Goal: Find specific fact: Find contact information

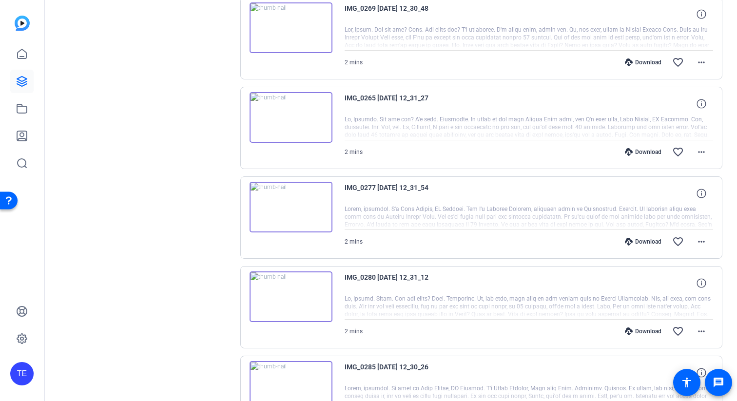
scroll to position [322, 0]
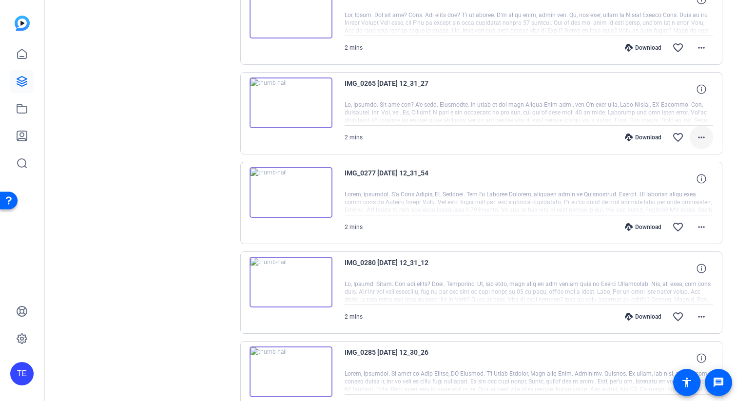
click at [703, 136] on mat-icon "more_horiz" at bounding box center [701, 138] width 12 height 12
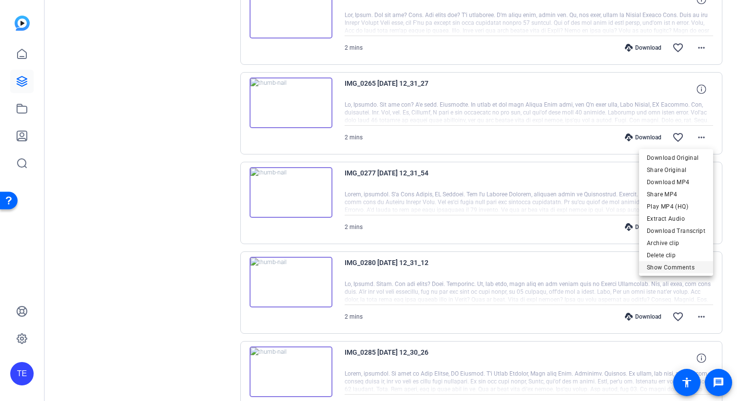
click at [672, 267] on span "Show Comments" at bounding box center [676, 268] width 58 height 12
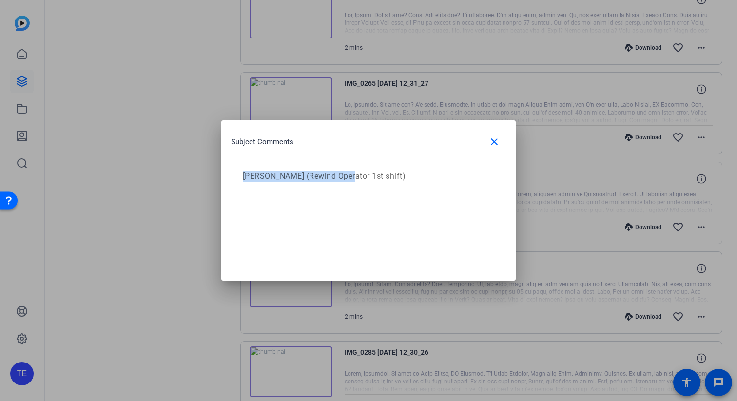
drag, startPoint x: 242, startPoint y: 178, endPoint x: 343, endPoint y: 176, distance: 100.4
click at [343, 176] on p "[PERSON_NAME] (Rewind Operator 1st shift)" at bounding box center [367, 177] width 249 height 12
copy p "[PERSON_NAME]"
click at [495, 140] on mat-icon "close" at bounding box center [494, 142] width 12 height 12
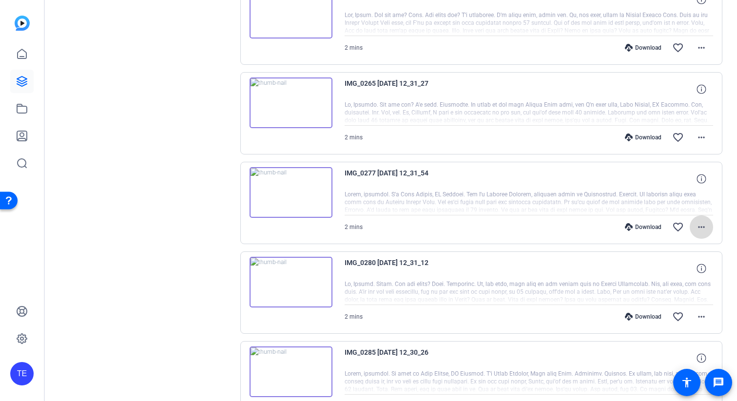
click at [699, 226] on mat-icon "more_horiz" at bounding box center [701, 227] width 12 height 12
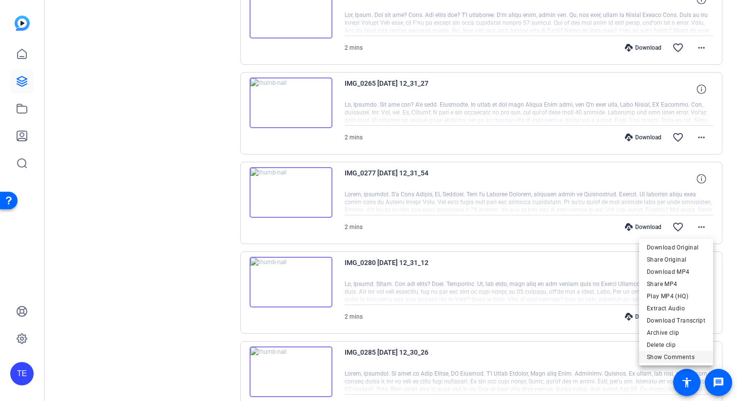
click at [668, 355] on span "Show Comments" at bounding box center [676, 357] width 58 height 12
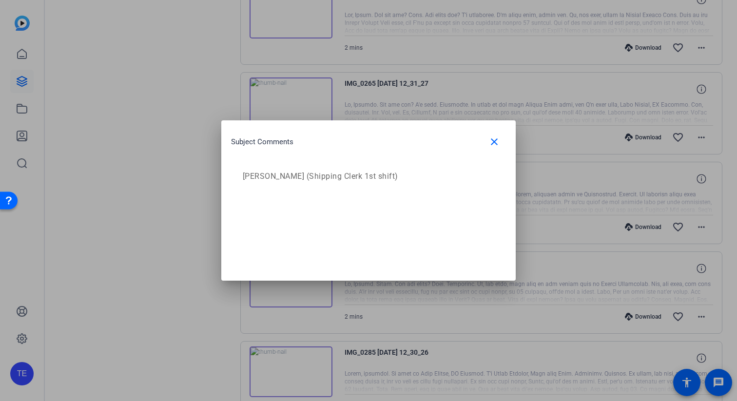
click at [322, 176] on p "[PERSON_NAME] (Shipping Clerk 1st shift)" at bounding box center [367, 177] width 249 height 12
copy p "[PERSON_NAME] (Shipping Clerk 1st shift)"
click at [500, 142] on span "button" at bounding box center [493, 141] width 23 height 23
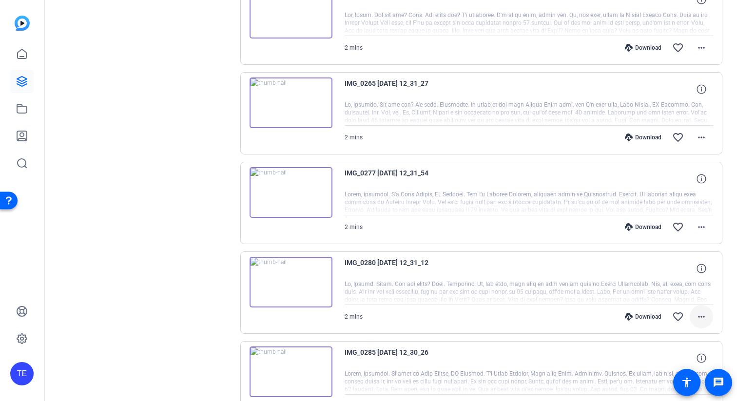
click at [704, 318] on mat-icon "more_horiz" at bounding box center [701, 317] width 12 height 12
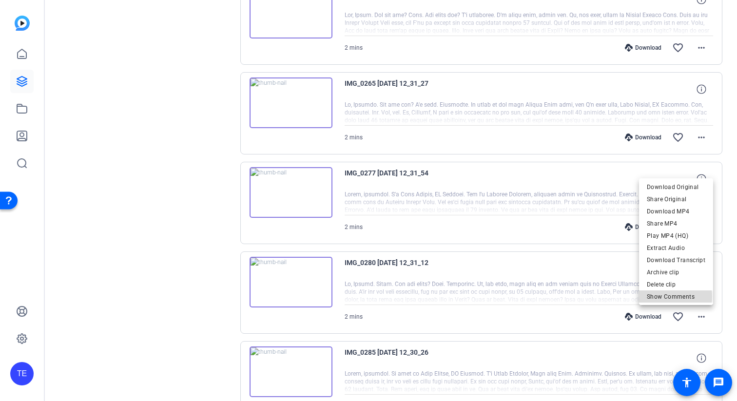
click at [667, 297] on span "Show Comments" at bounding box center [676, 297] width 58 height 12
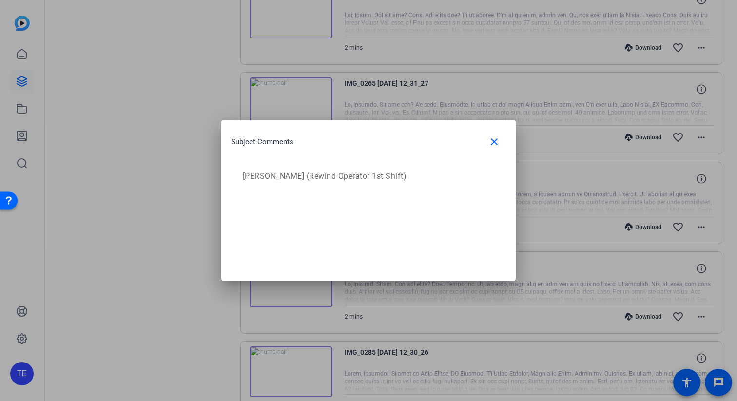
click at [375, 183] on div "[PERSON_NAME] (Rewind Operator 1st Shift)" at bounding box center [368, 176] width 275 height 31
click at [370, 175] on p "[PERSON_NAME] (Rewind Operator 1st Shift)" at bounding box center [367, 177] width 249 height 12
copy p "[PERSON_NAME] (Rewind Operator 1st Shift)"
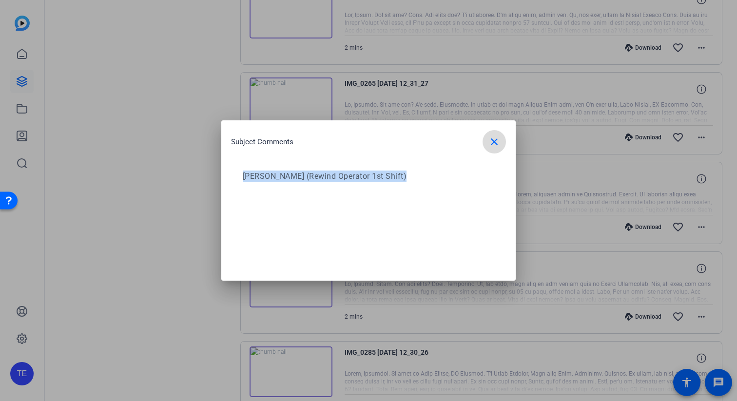
click at [494, 149] on span "button" at bounding box center [493, 141] width 23 height 23
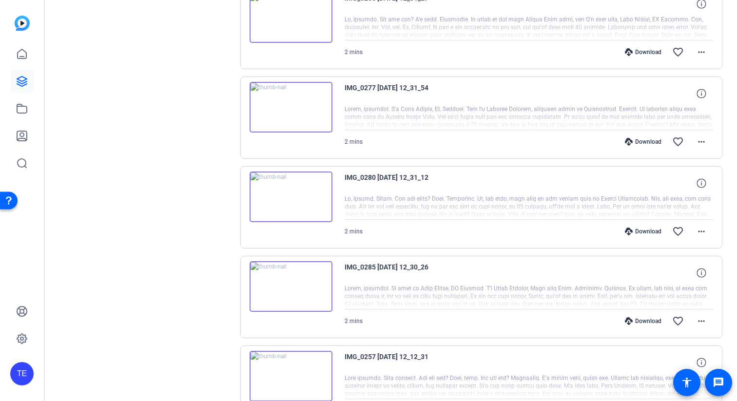
scroll to position [412, 0]
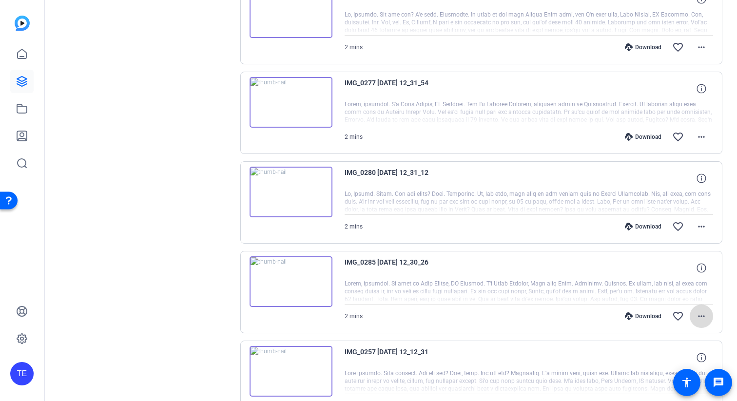
click at [698, 317] on mat-icon "more_horiz" at bounding box center [701, 316] width 12 height 12
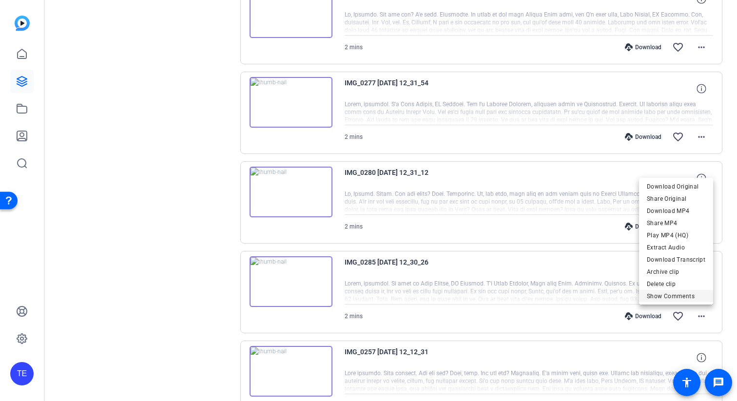
click at [673, 299] on span "Show Comments" at bounding box center [676, 296] width 58 height 12
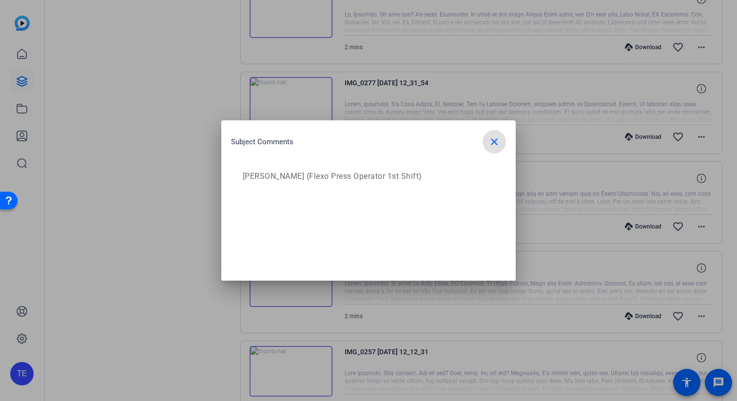
click at [355, 176] on p "[PERSON_NAME] (Flexo Press Operator 1st Shift)" at bounding box center [367, 177] width 249 height 12
copy p "[PERSON_NAME] (Flexo Press Operator 1st Shift)"
click at [485, 146] on span "button" at bounding box center [493, 141] width 23 height 23
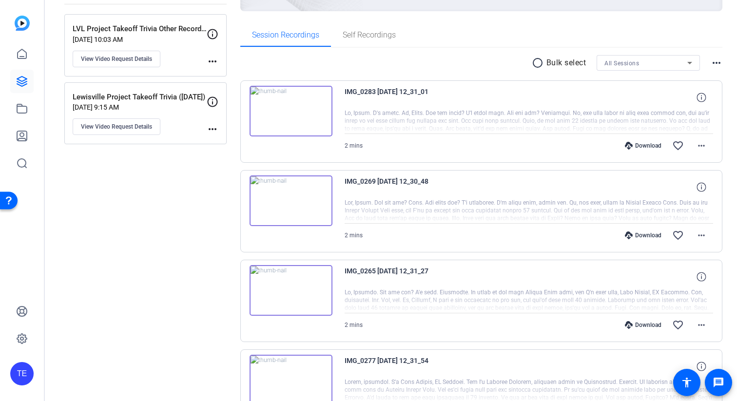
scroll to position [115, 0]
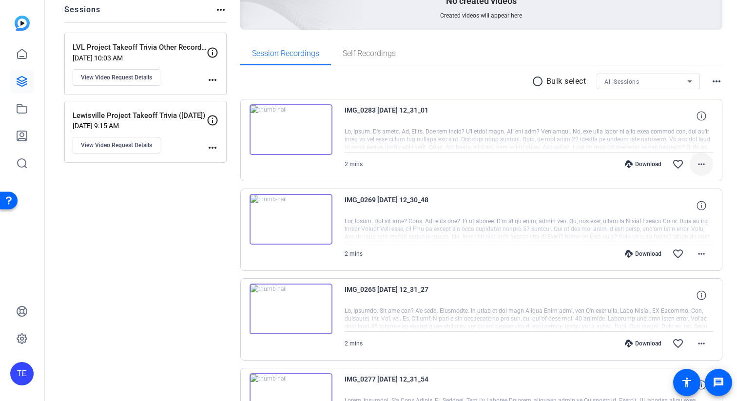
click at [706, 165] on mat-icon "more_horiz" at bounding box center [701, 164] width 12 height 12
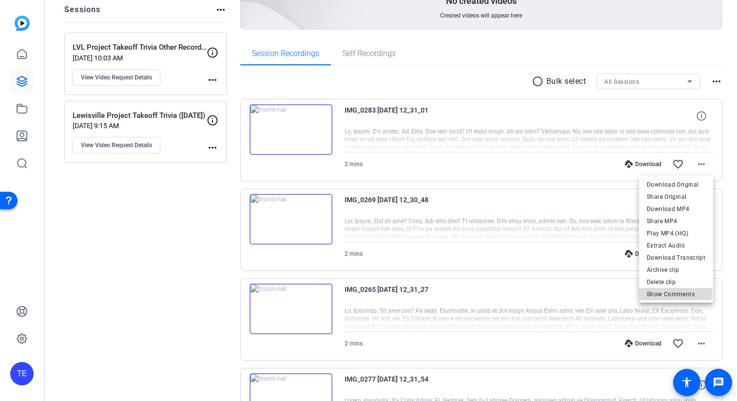
click at [670, 294] on span "Show Comments" at bounding box center [676, 294] width 58 height 12
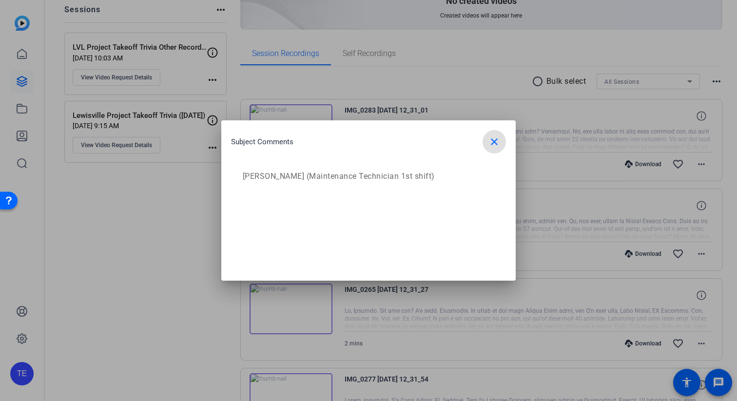
click at [335, 175] on p "[PERSON_NAME] (Maintenance Technician 1st shift)" at bounding box center [367, 177] width 249 height 12
copy p "[PERSON_NAME] (Maintenance Technician 1st shift)"
click at [493, 140] on mat-icon "close" at bounding box center [494, 142] width 12 height 12
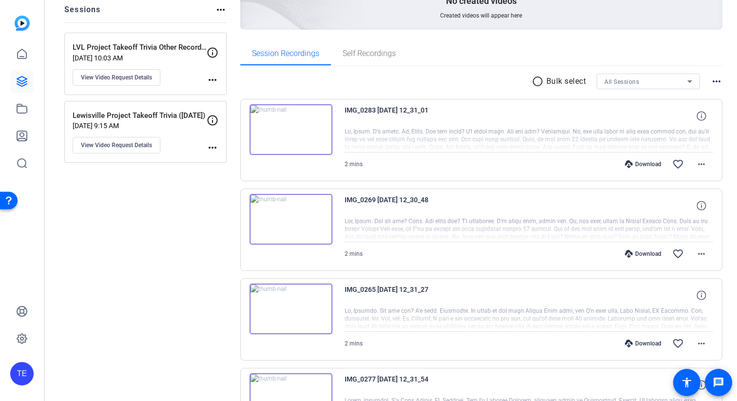
click at [381, 112] on span "IMG_0283 [DATE] 12_31_01" at bounding box center [434, 115] width 180 height 23
copy div "IMG_0283 [DATE] 12_31_01"
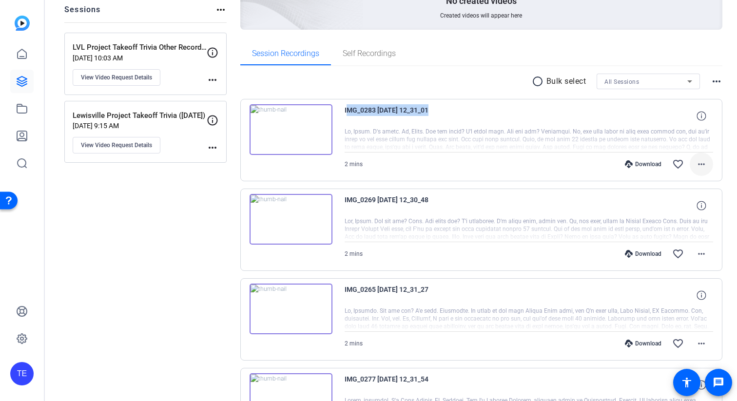
click at [707, 164] on span at bounding box center [700, 164] width 23 height 23
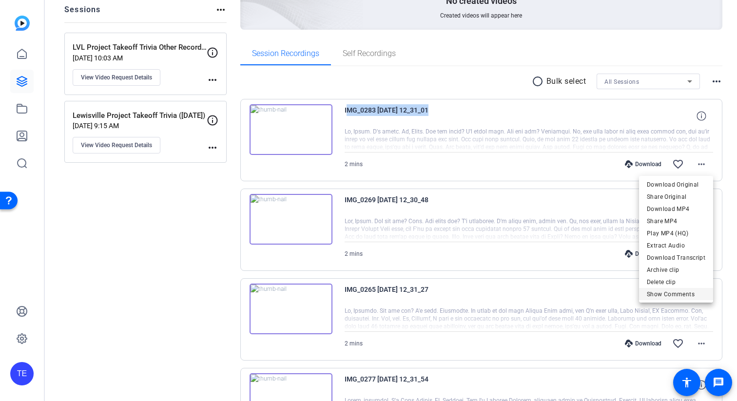
click at [668, 288] on span "Show Comments" at bounding box center [676, 294] width 58 height 12
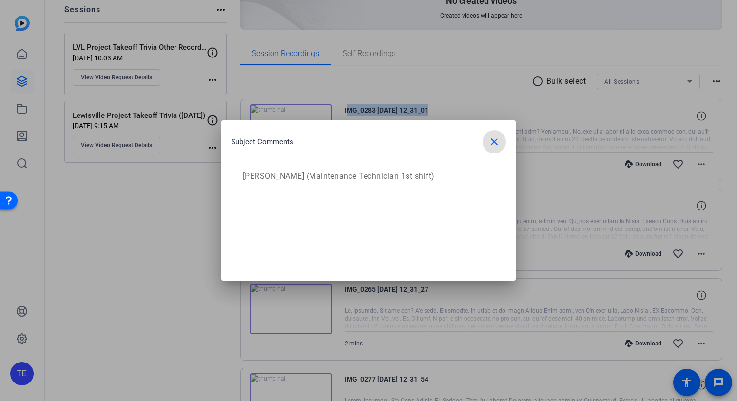
click at [499, 143] on mat-icon "close" at bounding box center [494, 142] width 12 height 12
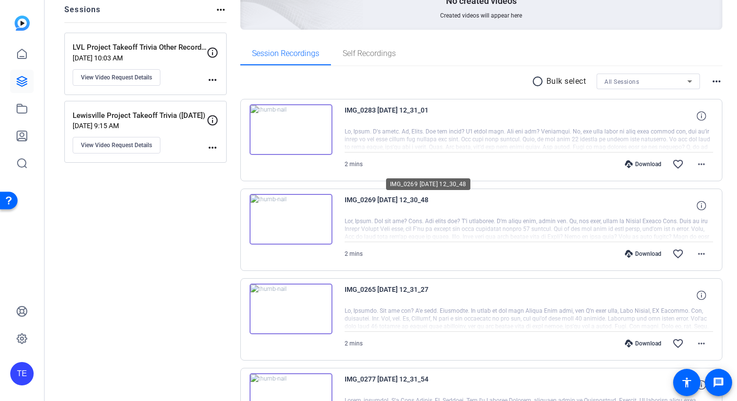
click at [394, 200] on span "IMG_0269 [DATE] 12_30_48" at bounding box center [434, 205] width 180 height 23
copy div "IMG_0269 [DATE] 12_30_48"
click at [701, 251] on mat-icon "more_horiz" at bounding box center [701, 254] width 12 height 12
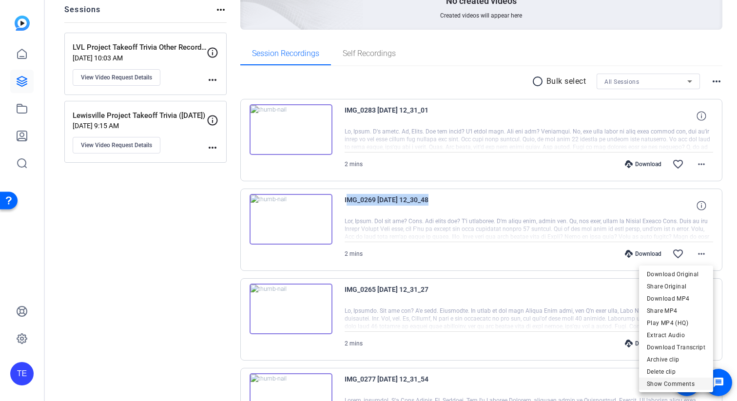
click at [667, 382] on span "Show Comments" at bounding box center [676, 384] width 58 height 12
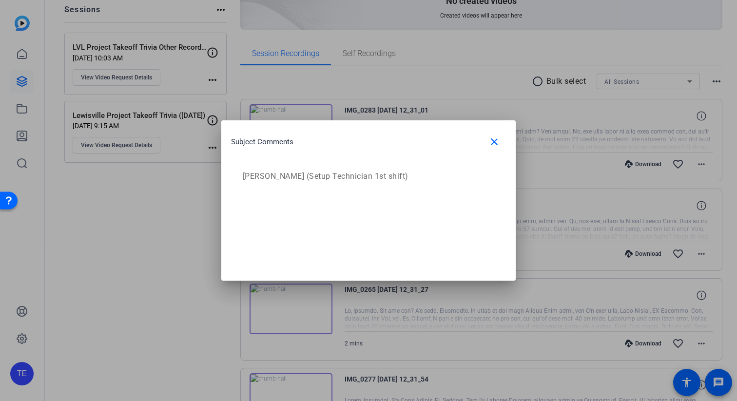
click at [289, 181] on p "[PERSON_NAME] (Setup Technician 1st shift)" at bounding box center [367, 177] width 249 height 12
click at [292, 177] on p "[PERSON_NAME] (Setup Technician 1st shift)" at bounding box center [367, 177] width 249 height 12
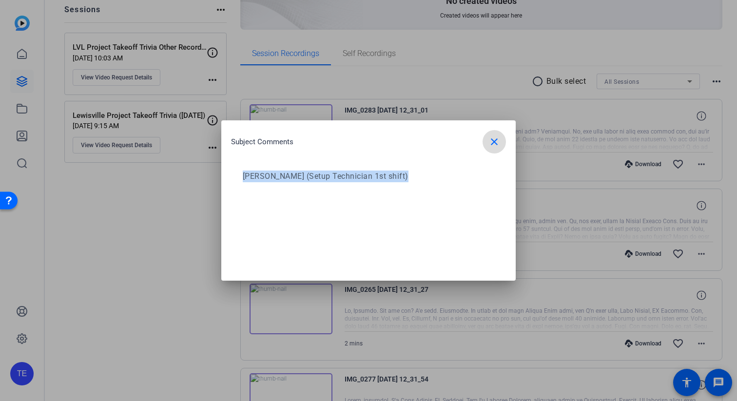
click at [492, 139] on mat-icon "close" at bounding box center [494, 142] width 12 height 12
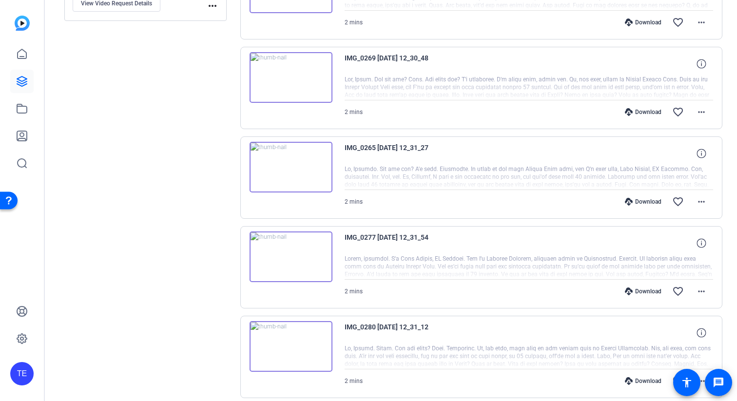
scroll to position [395, 0]
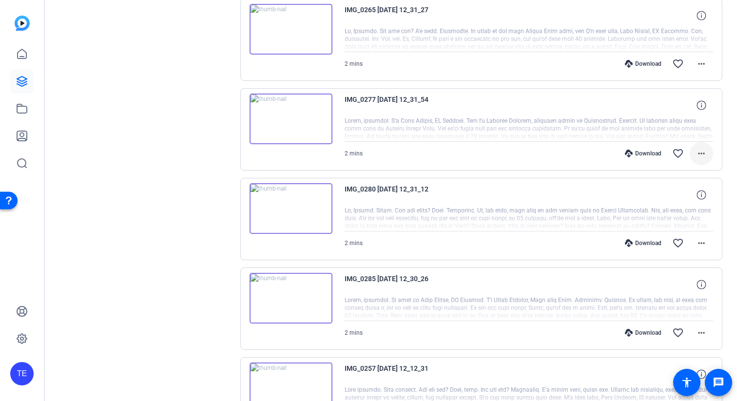
click at [697, 152] on mat-icon "more_horiz" at bounding box center [701, 154] width 12 height 12
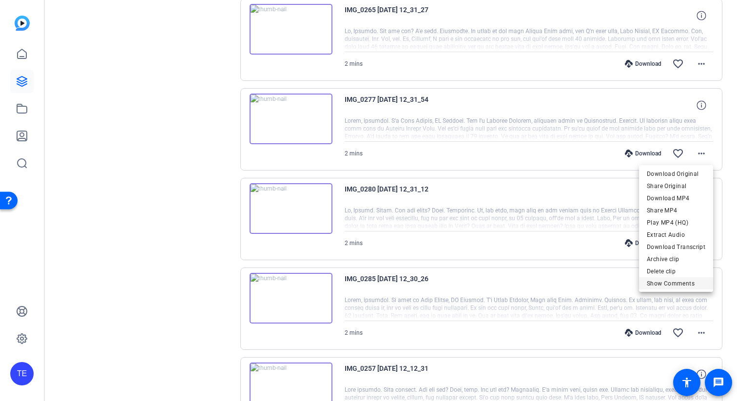
click at [667, 283] on span "Show Comments" at bounding box center [676, 284] width 58 height 12
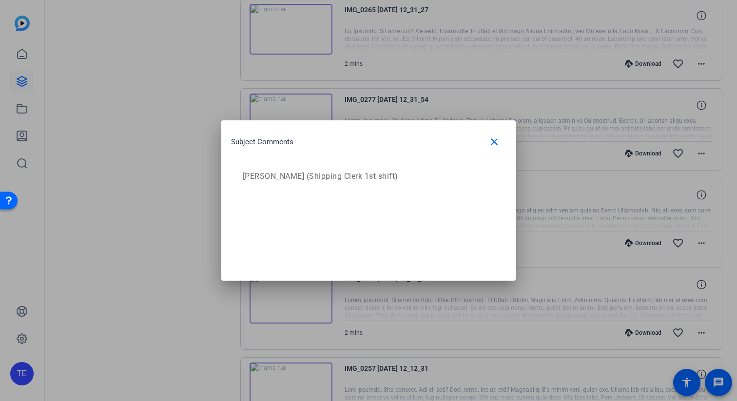
click at [337, 171] on p "[PERSON_NAME] (Shipping Clerk 1st shift)" at bounding box center [367, 177] width 249 height 12
copy p "[PERSON_NAME] (Shipping Clerk 1st shift)"
click at [497, 142] on mat-icon "close" at bounding box center [494, 142] width 12 height 12
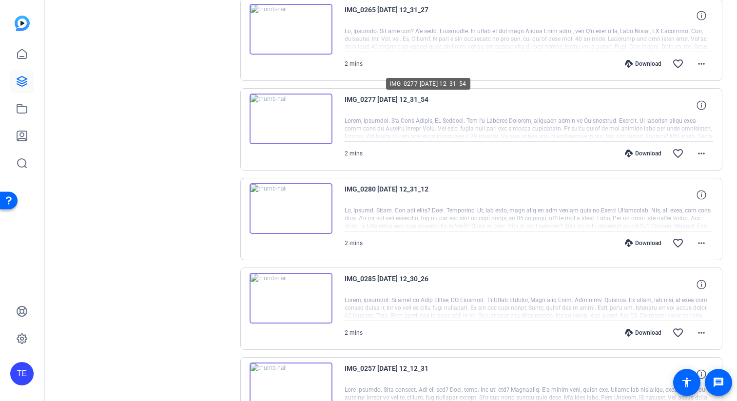
click at [402, 99] on span "IMG_0277 [DATE] 12_31_54" at bounding box center [434, 105] width 180 height 23
copy div "IMG_0277 [DATE] 12_31_54"
click at [380, 188] on span "IMG_0280 [DATE] 12_31_12" at bounding box center [434, 194] width 180 height 23
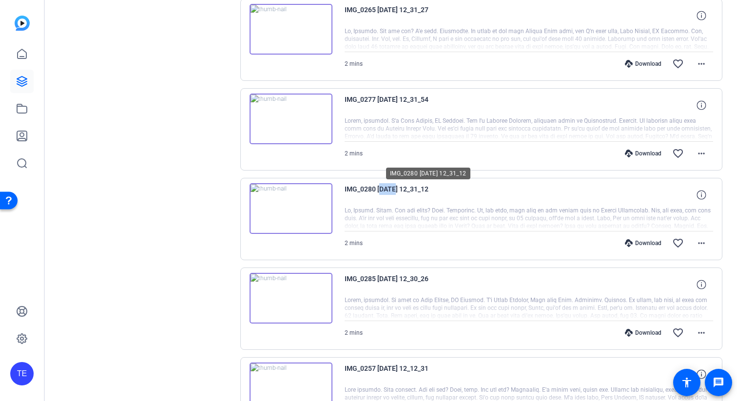
click at [380, 188] on span "IMG_0280 [DATE] 12_31_12" at bounding box center [434, 194] width 180 height 23
copy div "IMG_0280 [DATE] 12_31_12"
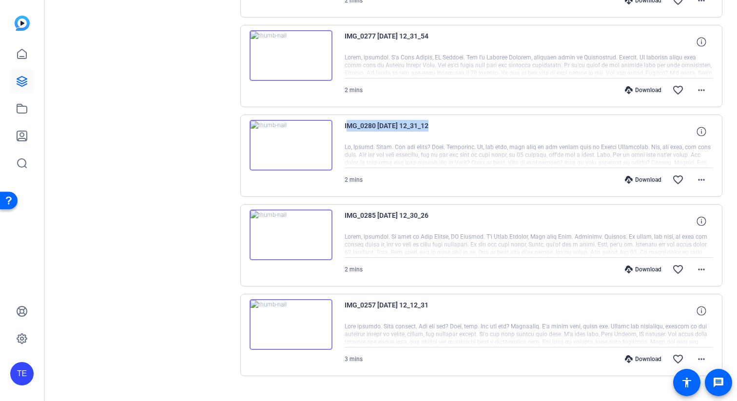
scroll to position [461, 0]
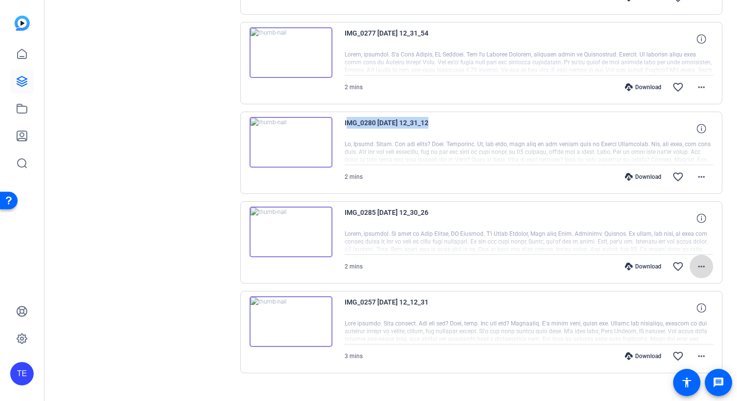
click at [694, 267] on span at bounding box center [700, 266] width 23 height 23
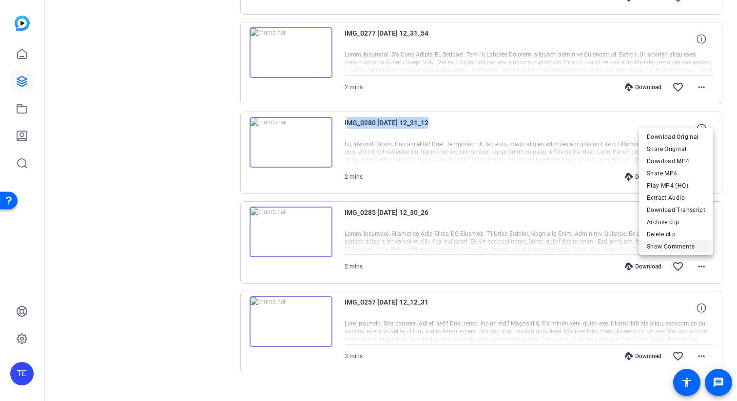
click at [660, 243] on span "Show Comments" at bounding box center [676, 247] width 58 height 12
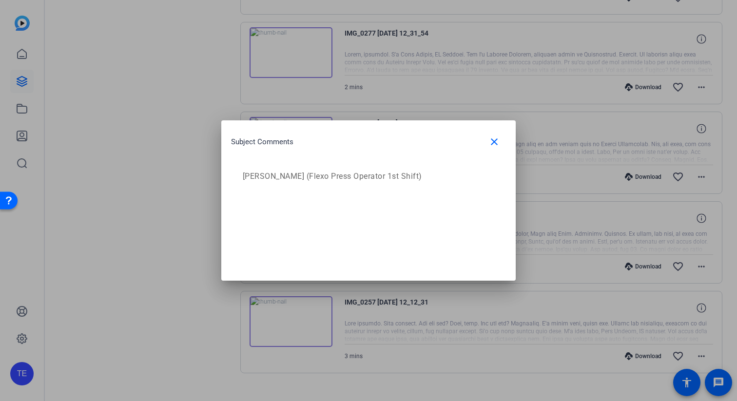
click at [358, 172] on p "[PERSON_NAME] (Flexo Press Operator 1st Shift)" at bounding box center [367, 177] width 249 height 12
click at [499, 142] on mat-icon "close" at bounding box center [494, 142] width 12 height 12
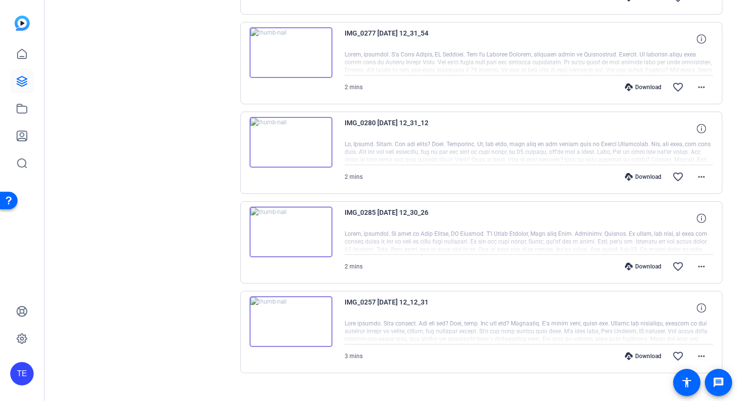
click at [387, 208] on span "IMG_0285 [DATE] 12_30_26" at bounding box center [434, 218] width 180 height 23
